Goal: Information Seeking & Learning: Check status

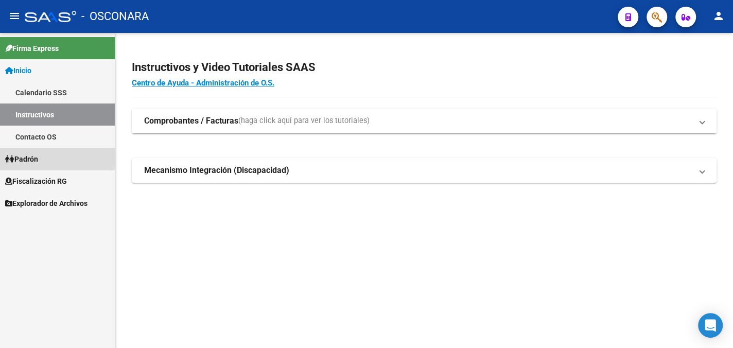
click at [53, 154] on link "Padrón" at bounding box center [57, 159] width 115 height 22
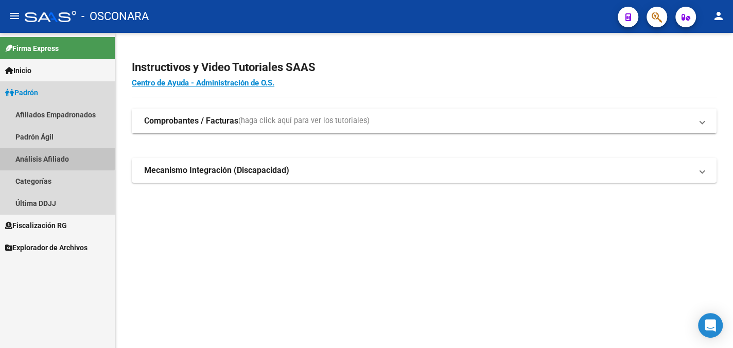
click at [54, 153] on link "Análisis Afiliado" at bounding box center [57, 159] width 115 height 22
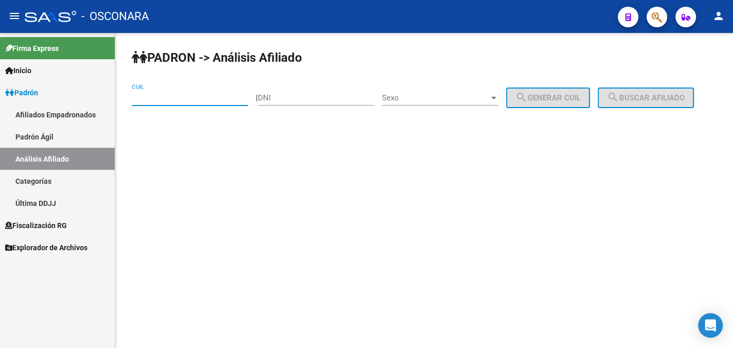
click at [176, 94] on input "CUIL" at bounding box center [190, 97] width 116 height 9
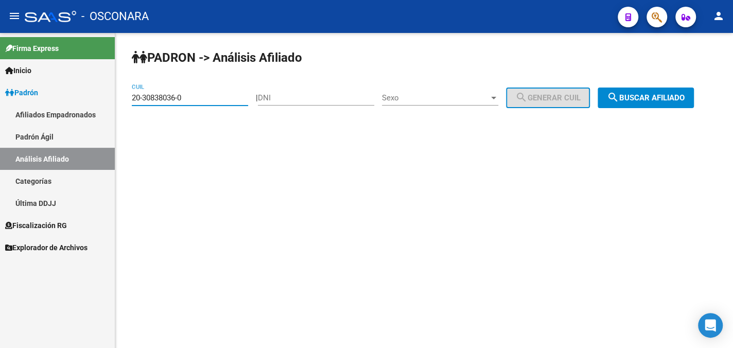
type input "20-30838036-0"
click at [421, 97] on span "Sexo" at bounding box center [435, 97] width 107 height 9
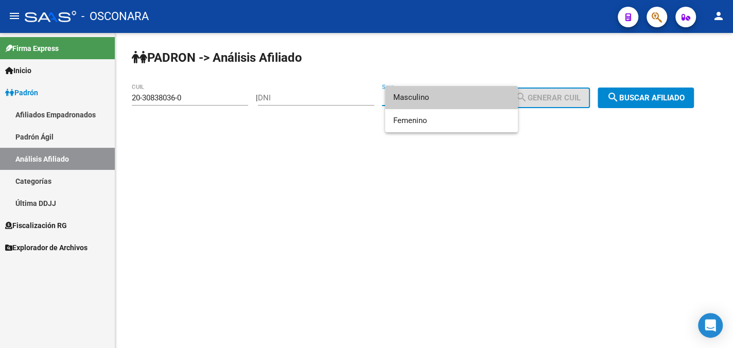
click at [421, 99] on span "Masculino" at bounding box center [451, 97] width 116 height 23
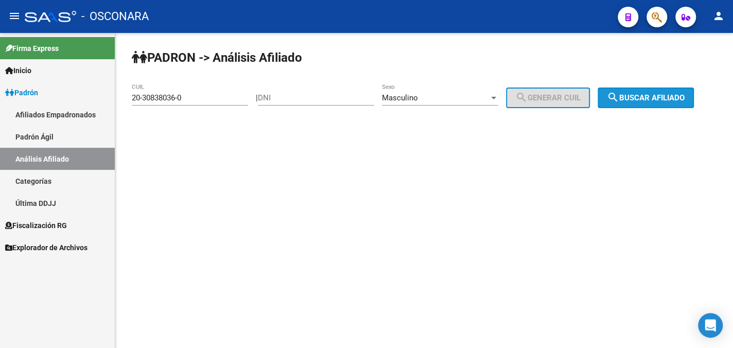
drag, startPoint x: 645, startPoint y: 97, endPoint x: 642, endPoint y: 105, distance: 7.8
click at [645, 97] on span "search Buscar afiliado" at bounding box center [646, 97] width 78 height 9
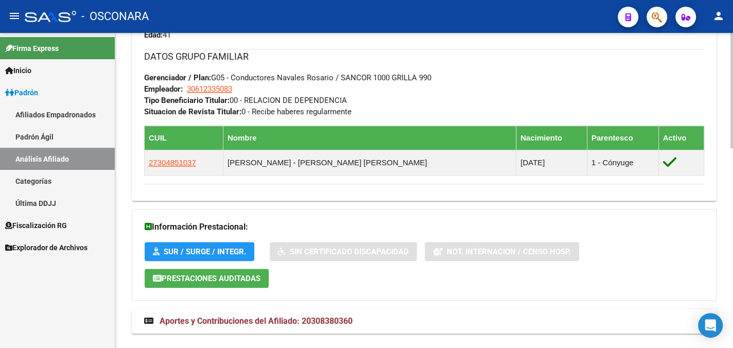
scroll to position [545, 0]
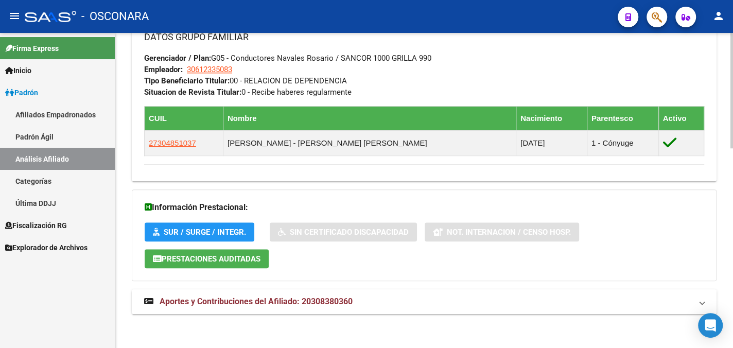
click at [241, 297] on span "Aportes y Contribuciones del Afiliado: 20308380360" at bounding box center [256, 302] width 193 height 10
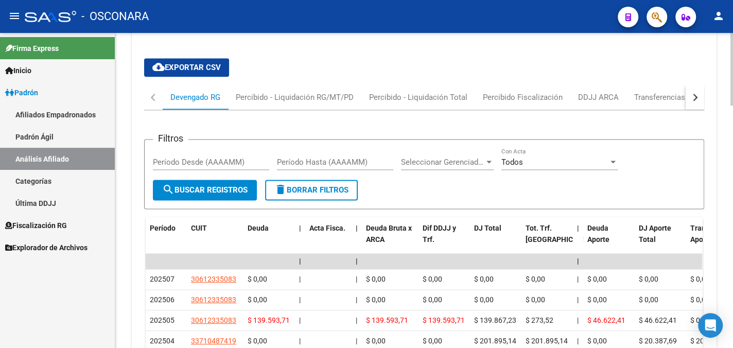
scroll to position [854, 0]
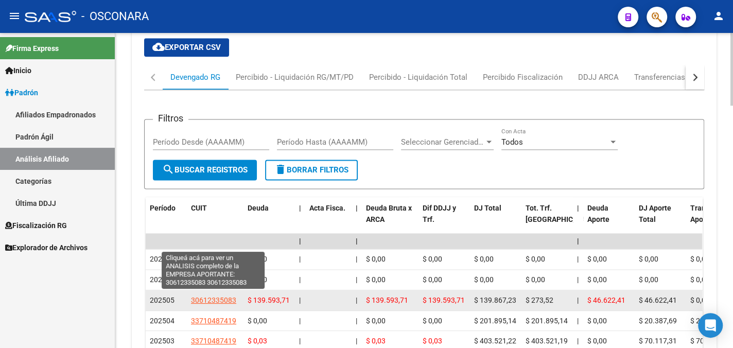
click at [214, 297] on span "30612335083" at bounding box center [213, 300] width 45 height 8
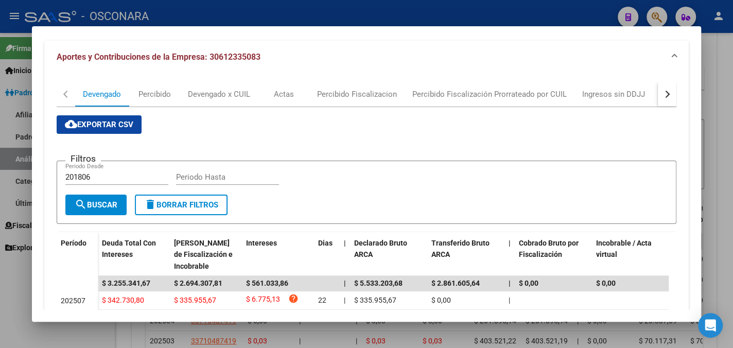
scroll to position [51, 0]
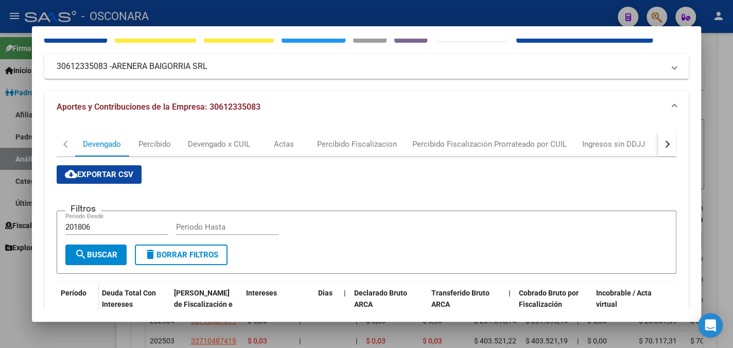
click at [716, 54] on div at bounding box center [366, 174] width 733 height 348
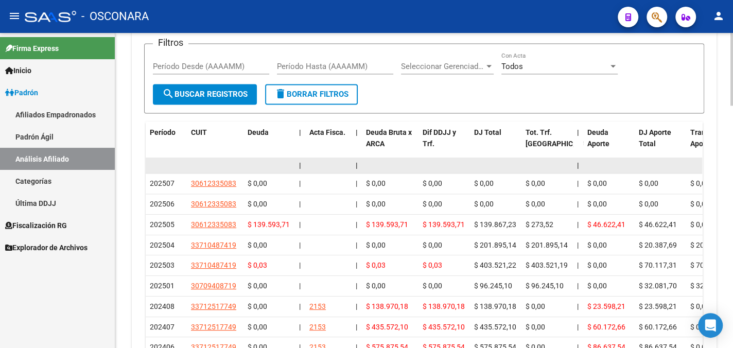
scroll to position [957, 0]
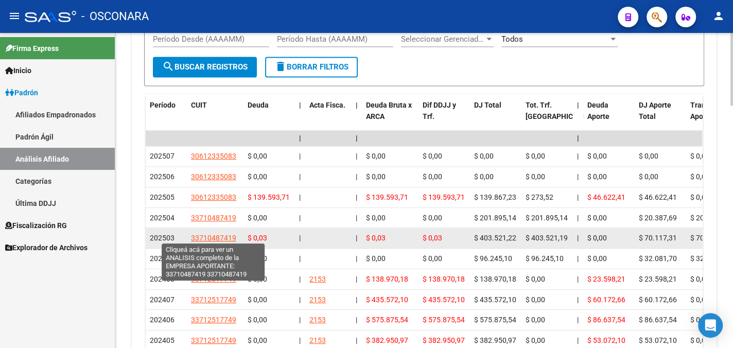
click at [214, 236] on span "33710487419" at bounding box center [213, 238] width 45 height 8
type textarea "33710487419"
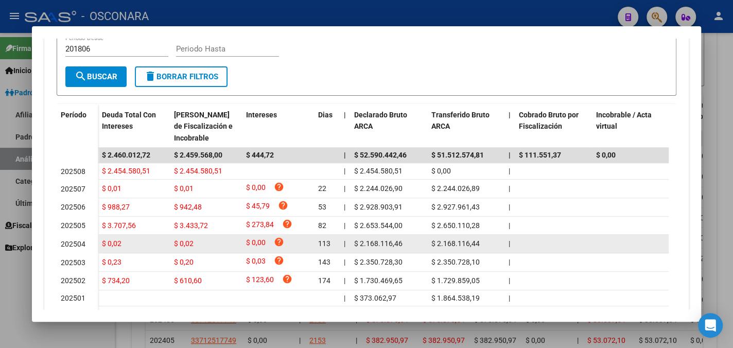
scroll to position [257, 0]
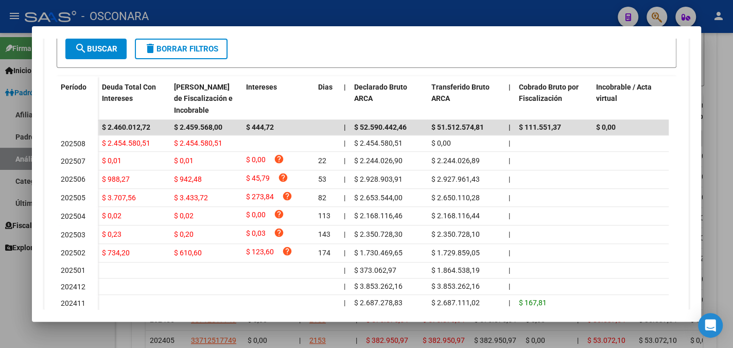
click at [715, 70] on div at bounding box center [366, 174] width 733 height 348
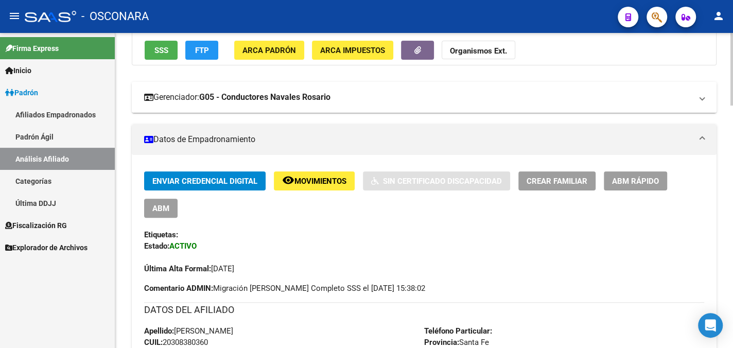
scroll to position [0, 0]
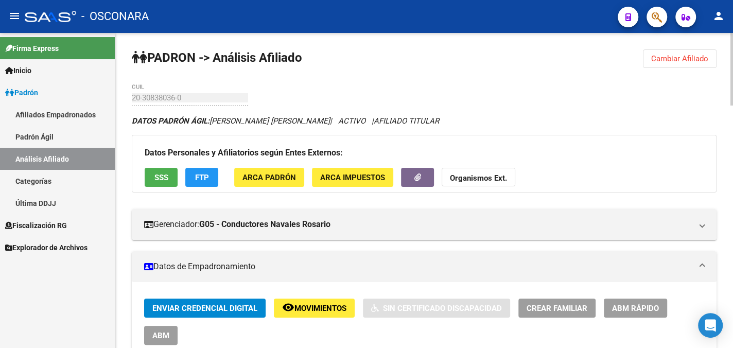
click at [678, 56] on span "Cambiar Afiliado" at bounding box center [679, 58] width 57 height 9
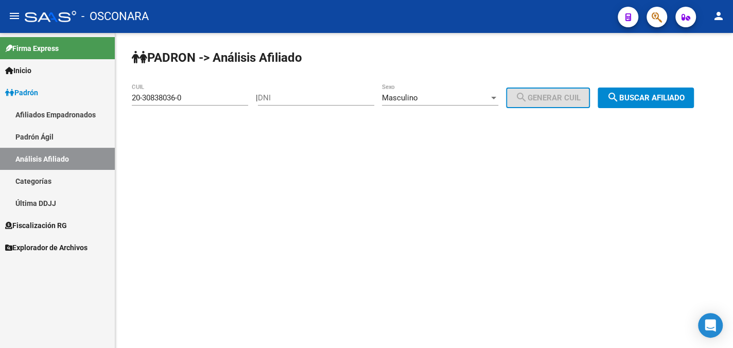
click at [223, 89] on div "20-30838036-0 CUIL" at bounding box center [190, 94] width 116 height 22
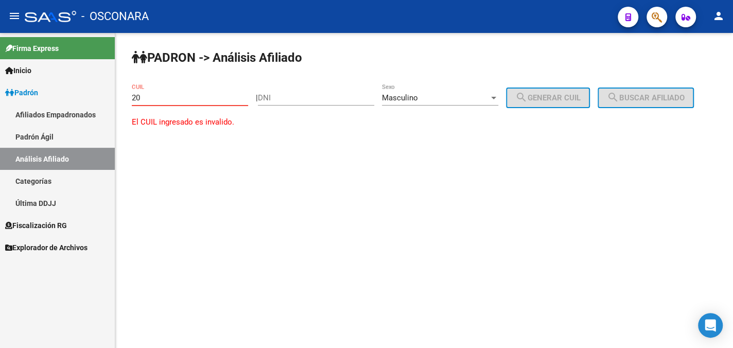
type input "2"
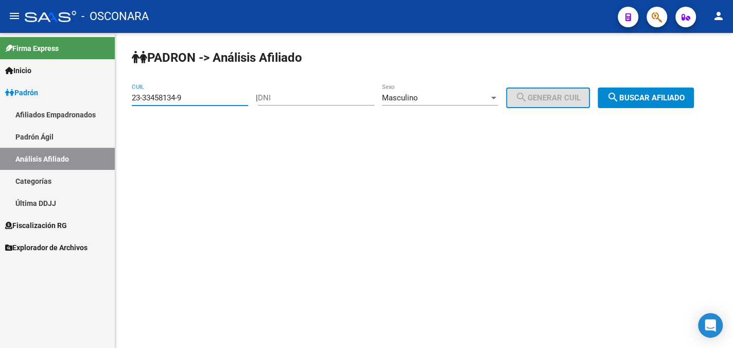
type input "23-33458134-9"
click at [646, 93] on span "search Buscar afiliado" at bounding box center [646, 97] width 78 height 9
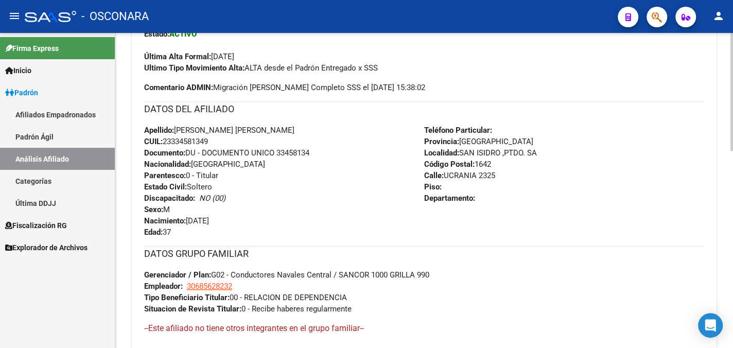
scroll to position [515, 0]
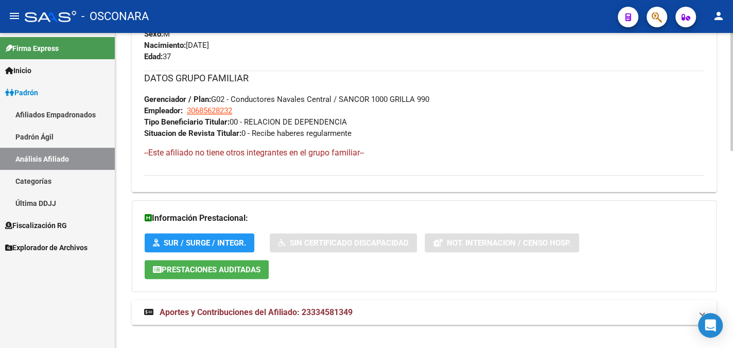
click at [217, 310] on span "Aportes y Contribuciones del Afiliado: 23334581349" at bounding box center [256, 312] width 193 height 10
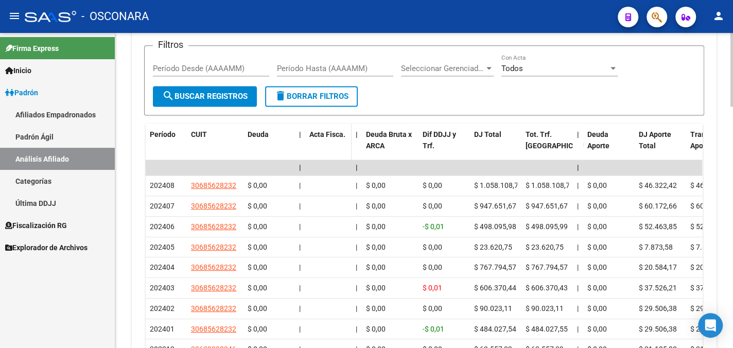
scroll to position [927, 0]
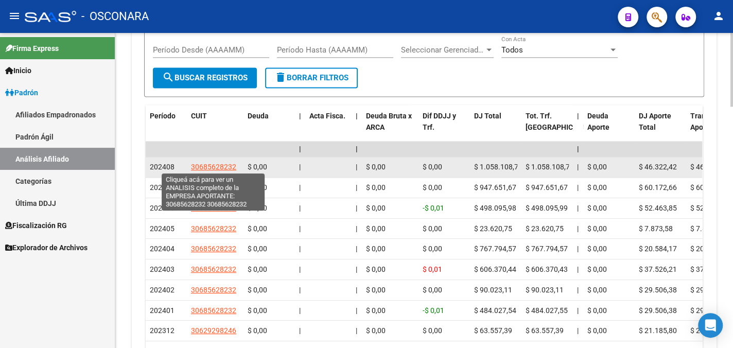
click at [215, 168] on span "30685628232" at bounding box center [213, 167] width 45 height 8
type textarea "30685628232"
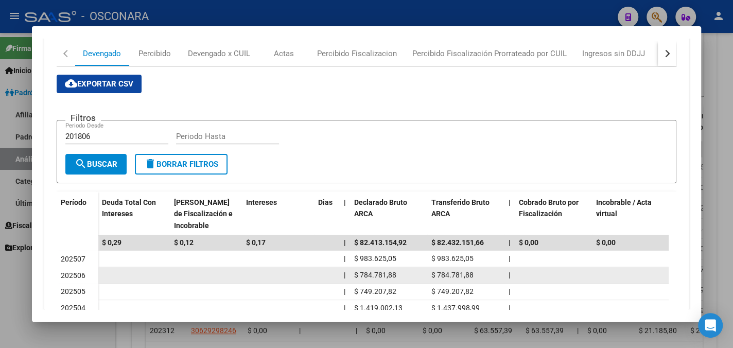
scroll to position [51, 0]
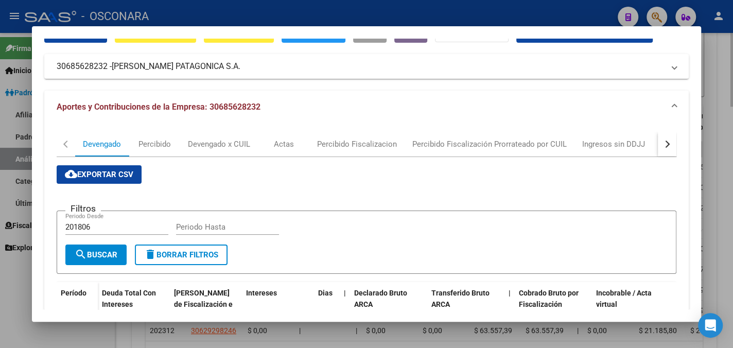
click at [708, 142] on div at bounding box center [366, 174] width 733 height 348
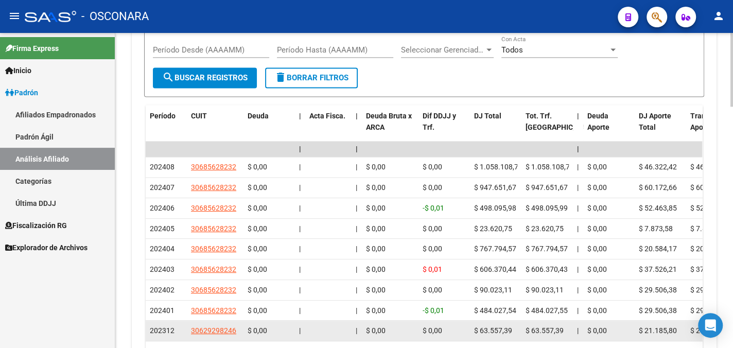
drag, startPoint x: 207, startPoint y: 328, endPoint x: 389, endPoint y: 326, distance: 181.8
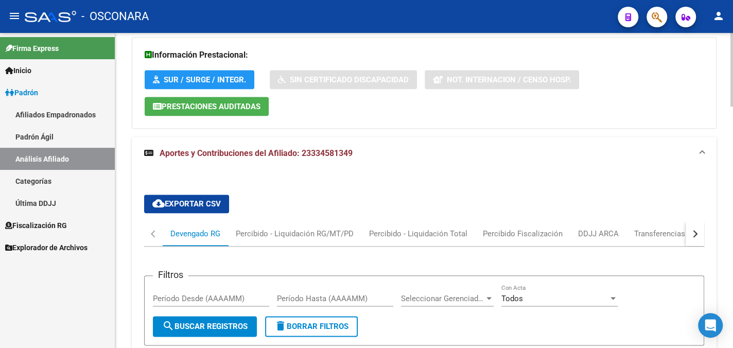
scroll to position [669, 0]
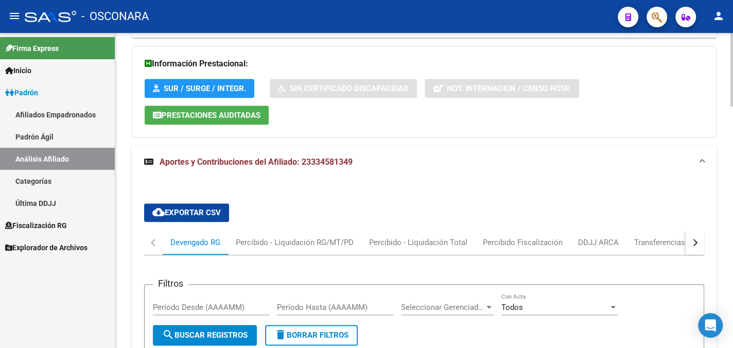
click at [265, 161] on span "Aportes y Contribuciones del Afiliado: 23334581349" at bounding box center [256, 162] width 193 height 10
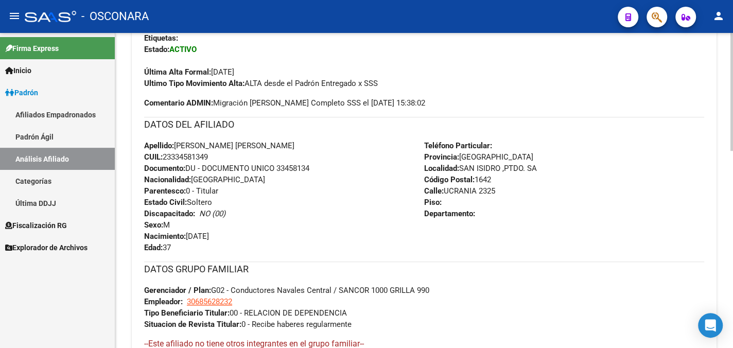
scroll to position [320, 0]
